Goal: Task Accomplishment & Management: Manage account settings

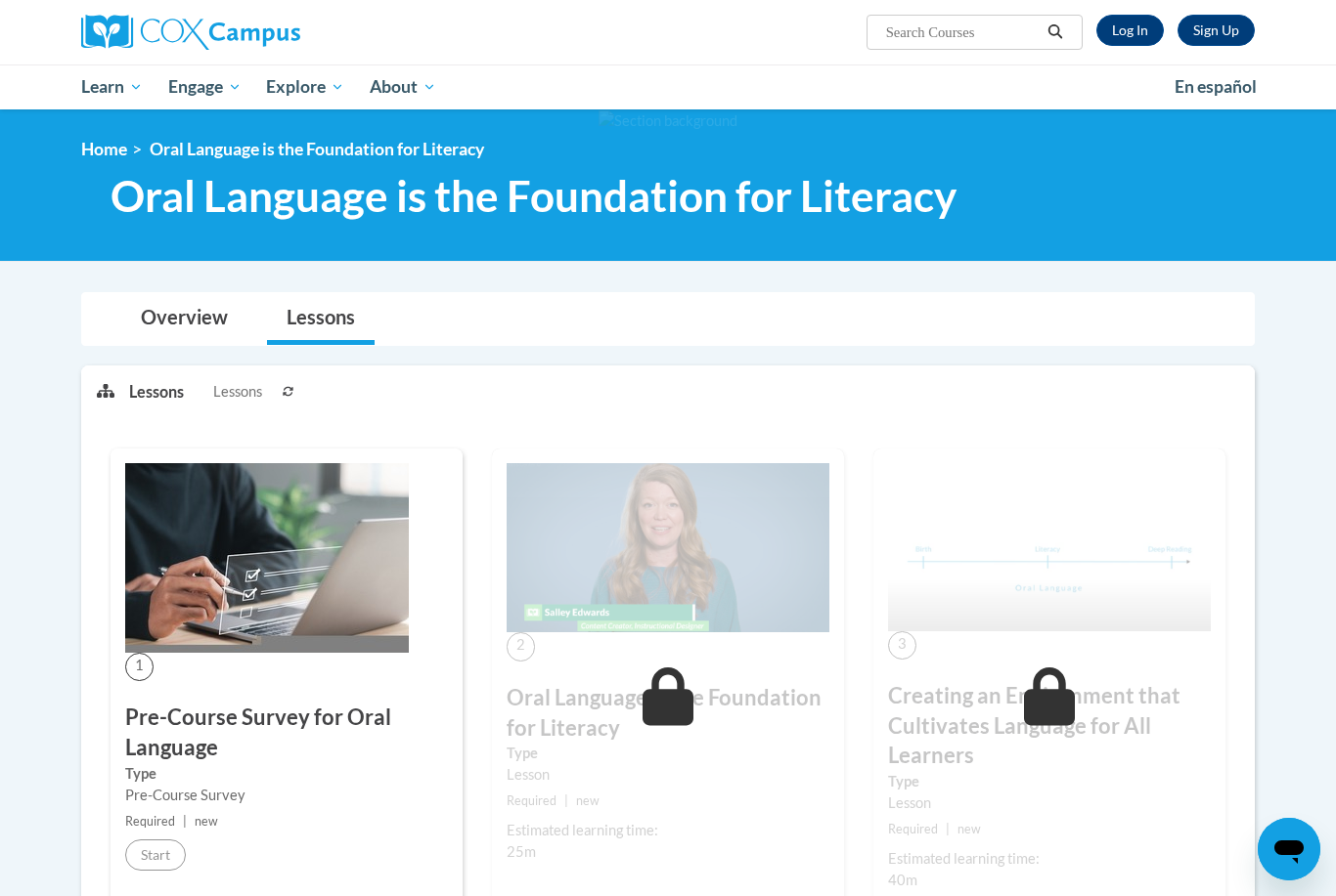
click at [0, 0] on html "Sign Up Log In Search Search... Toggle navigation My Learning My Learning My Co…" at bounding box center [668, 448] width 1336 height 896
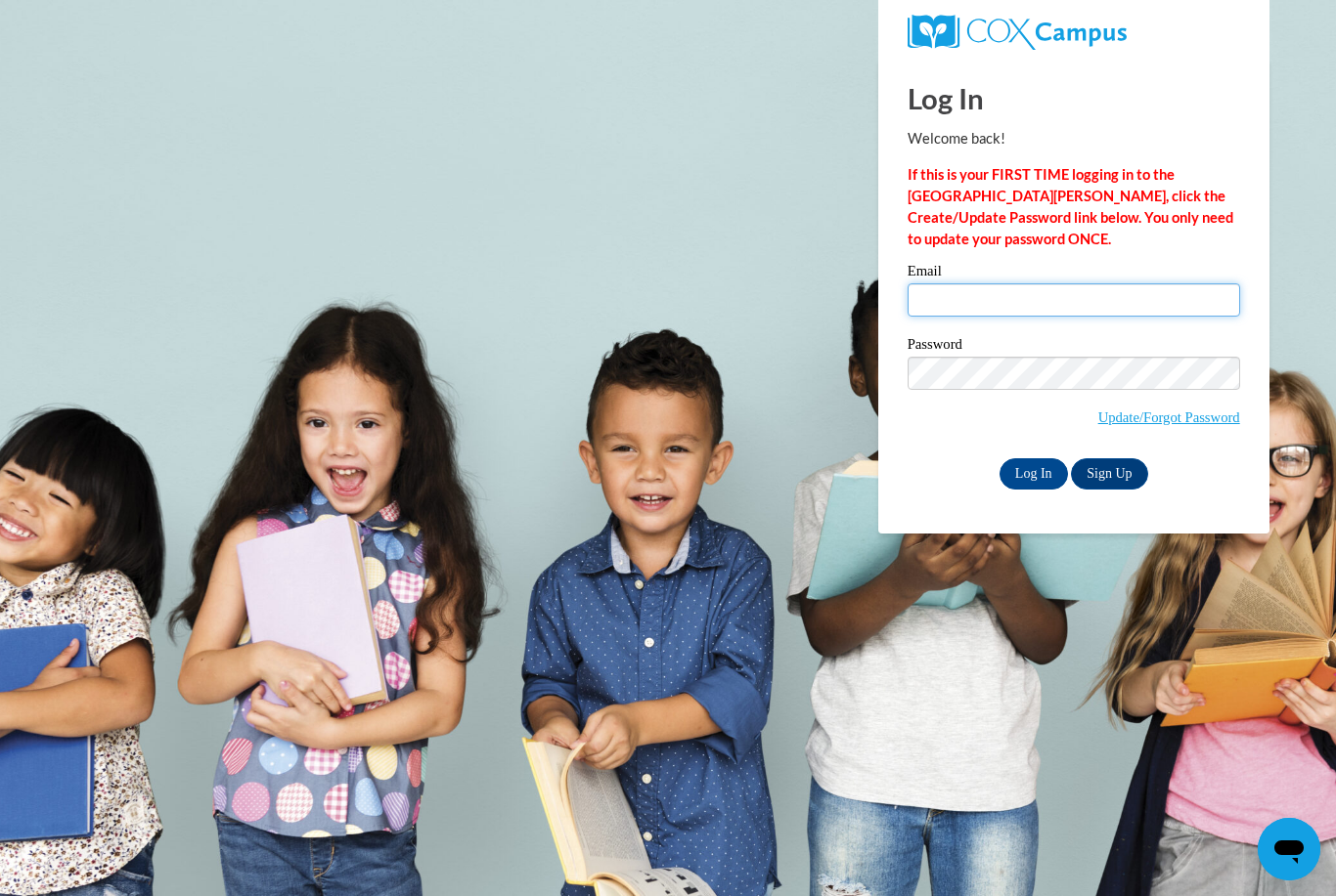
type input "rboeck@sfsd.k12.wi.us"
click at [1033, 472] on input "Log In" at bounding box center [1033, 473] width 69 height 31
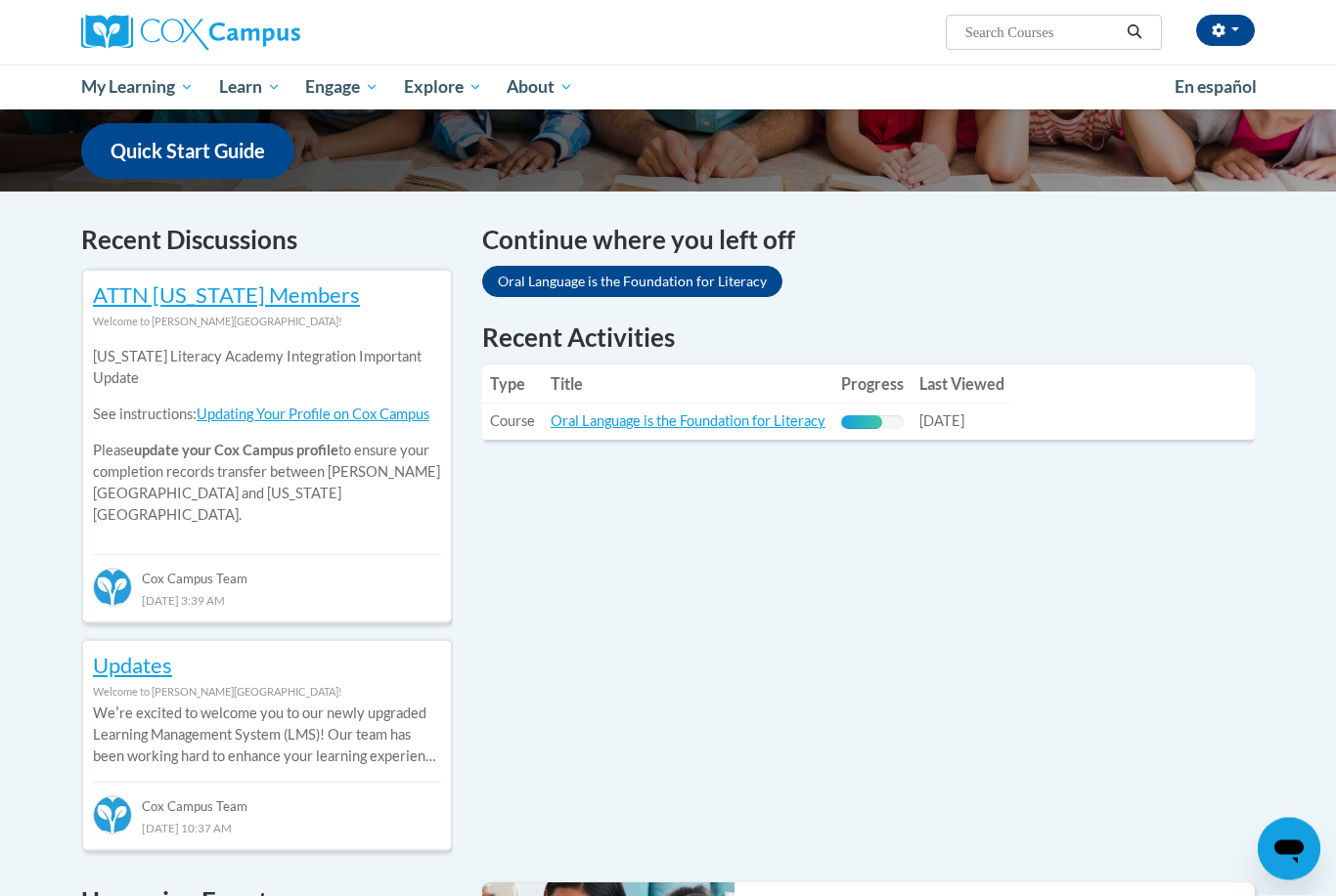
scroll to position [494, 0]
click at [669, 282] on link "Oral Language is the Foundation for Literacy" at bounding box center [632, 281] width 300 height 31
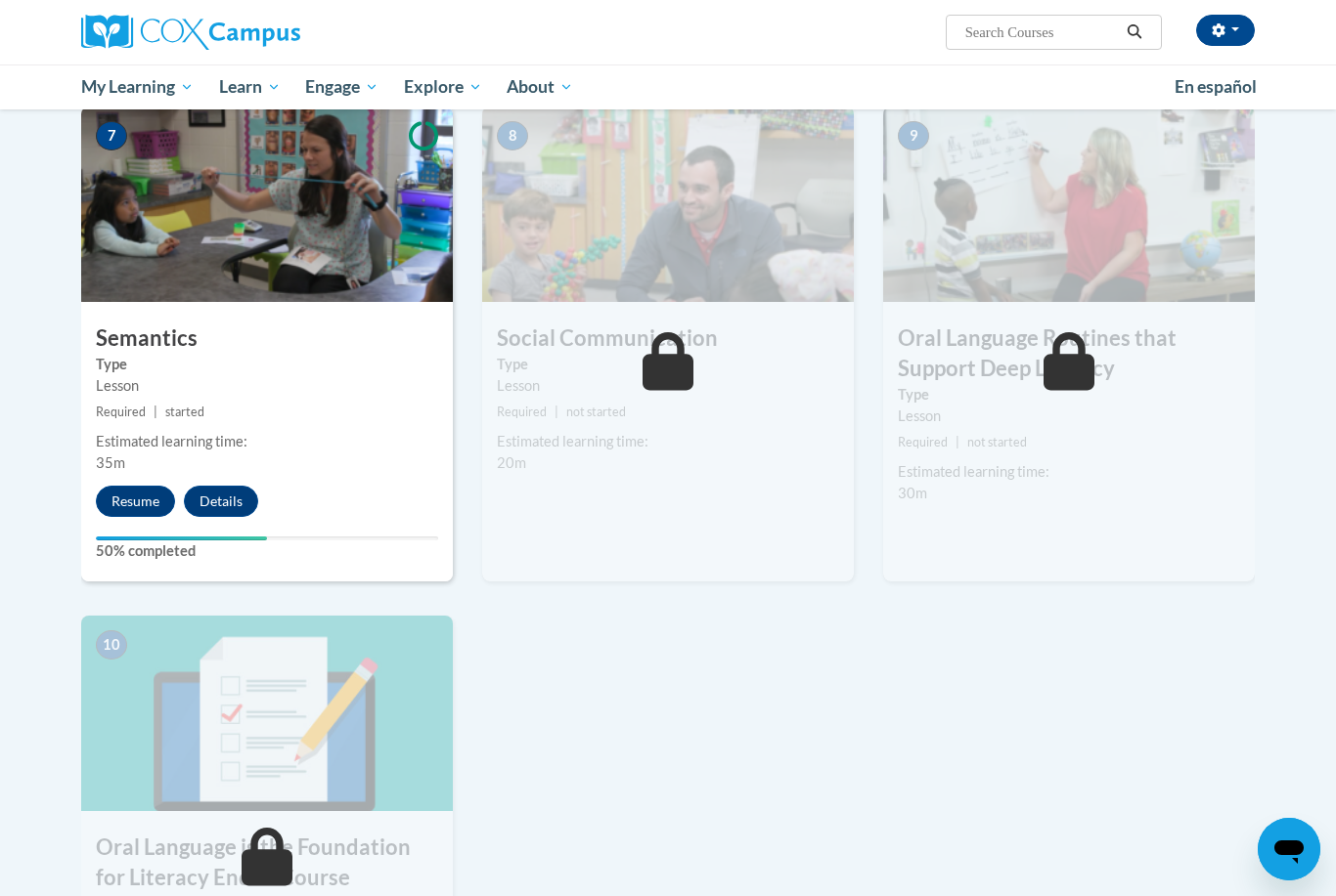
scroll to position [1485, 0]
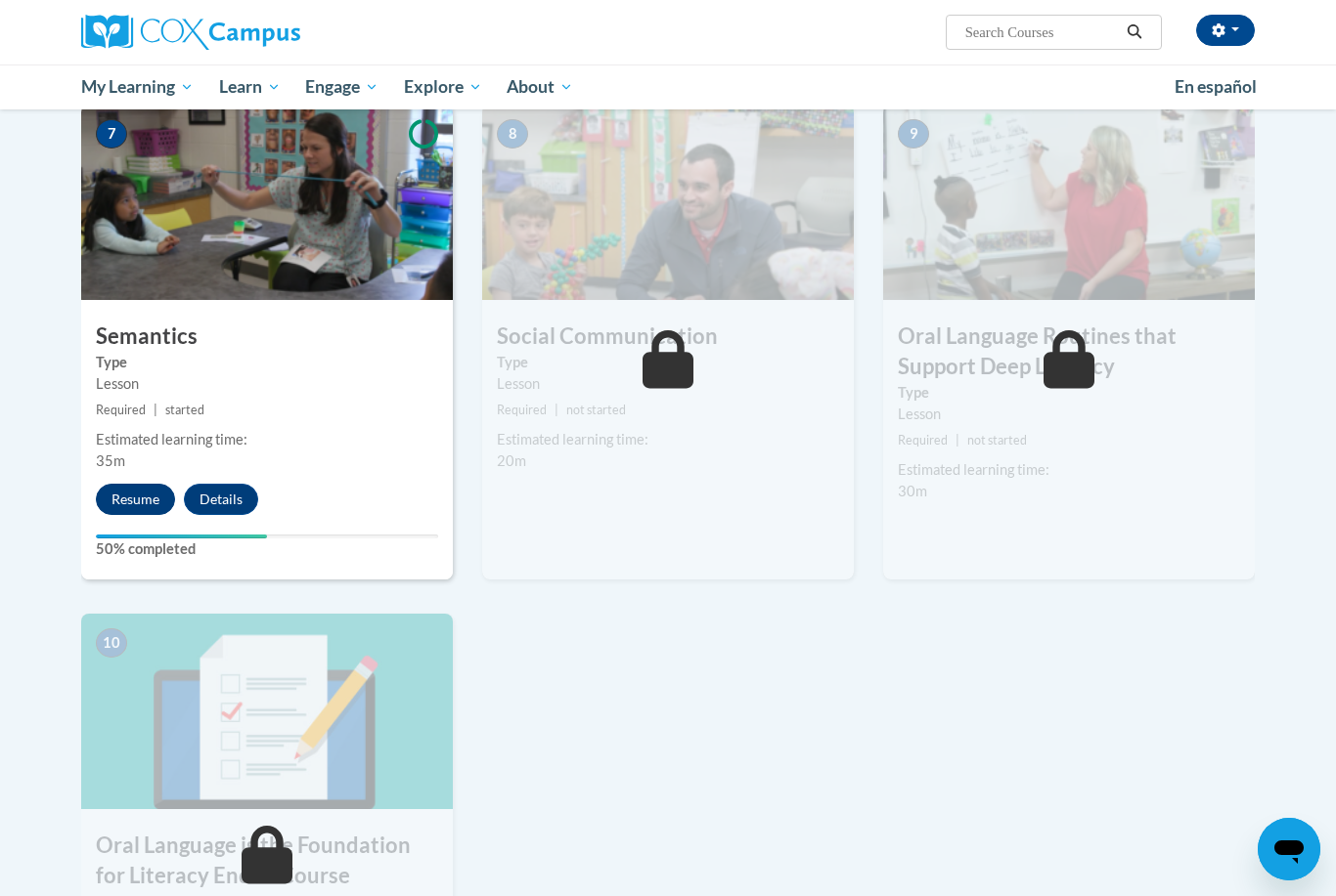
click at [139, 499] on button "Resume" at bounding box center [135, 499] width 79 height 31
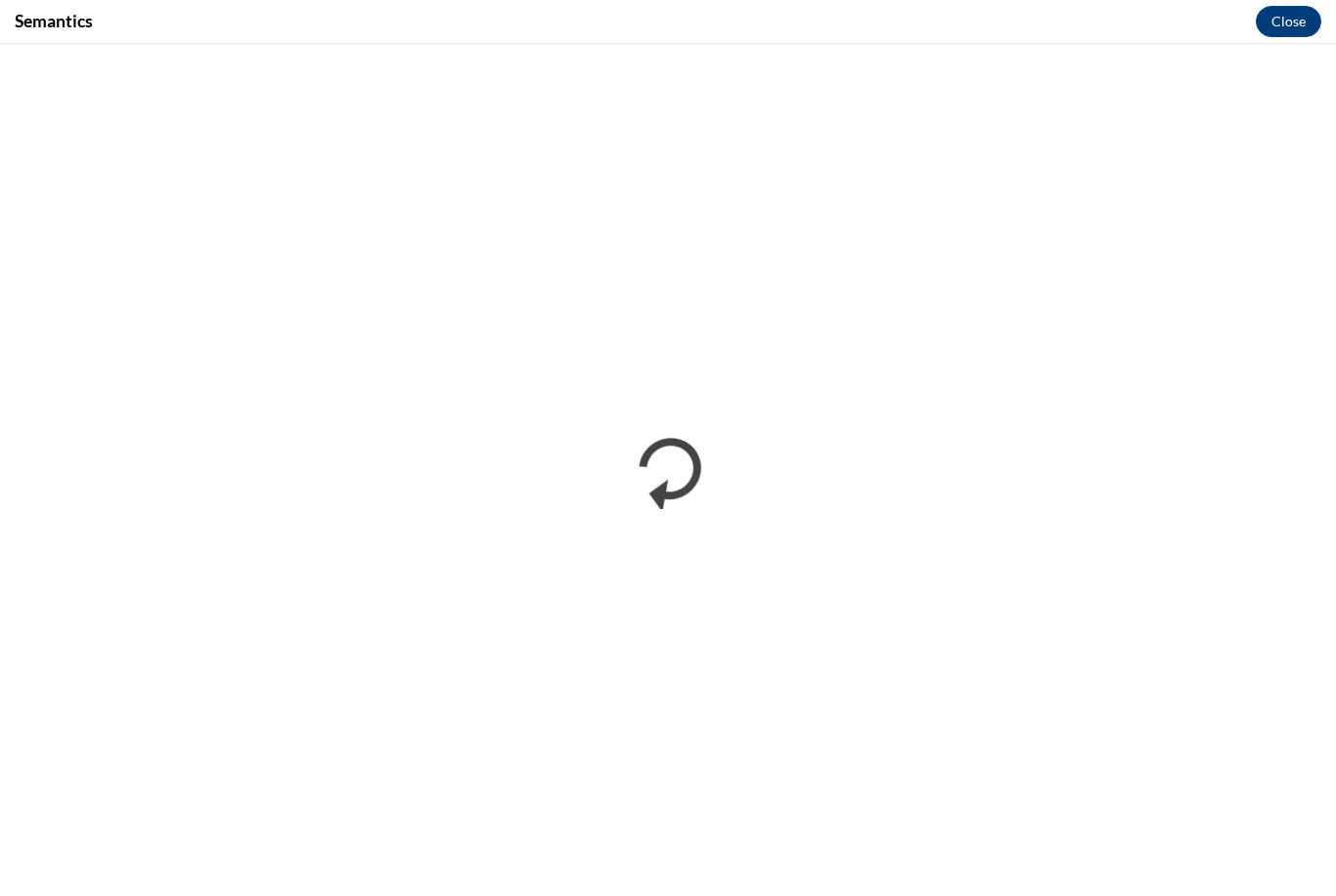
scroll to position [0, 0]
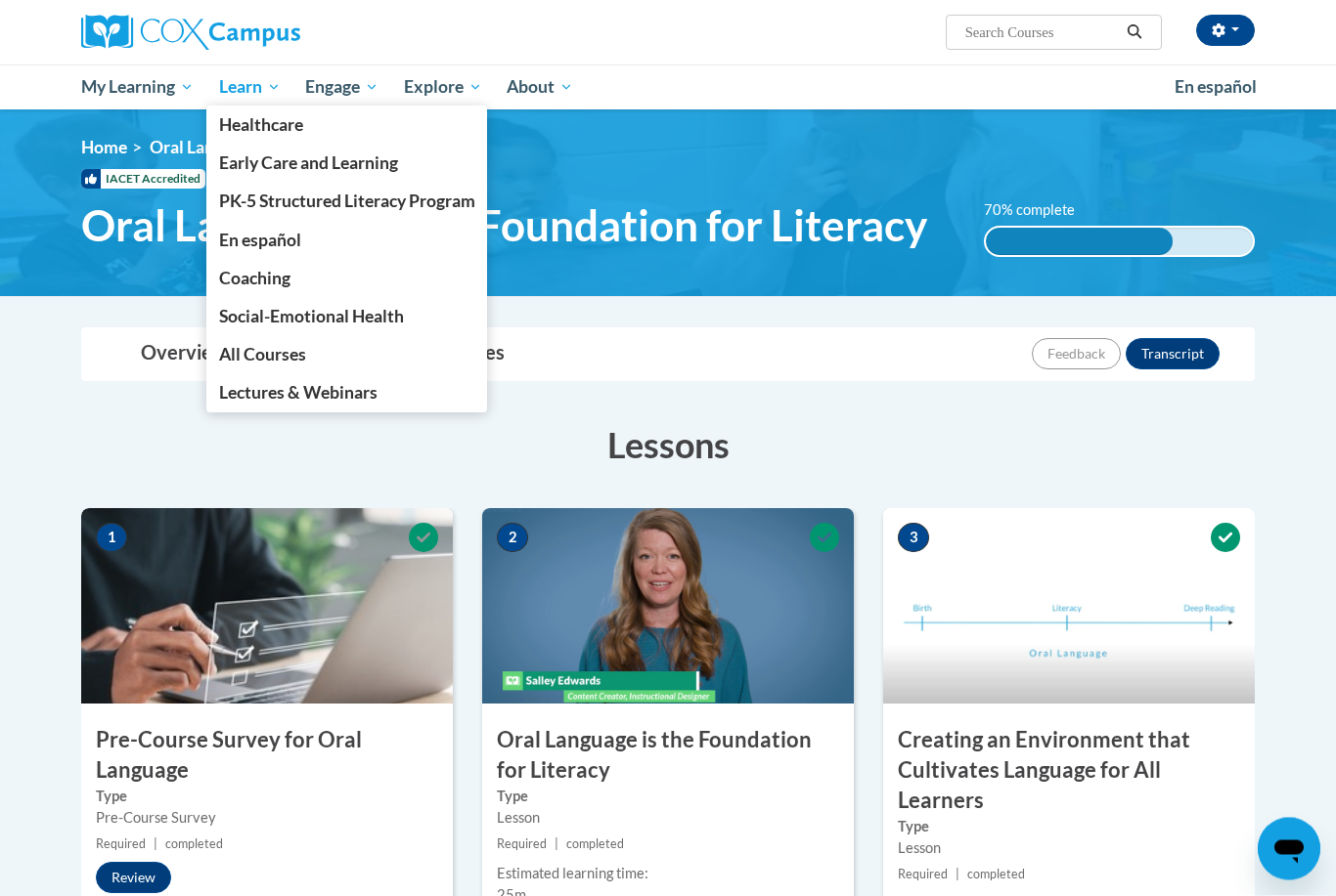
scroll to position [2, 0]
